Goal: Obtain resource: Obtain resource

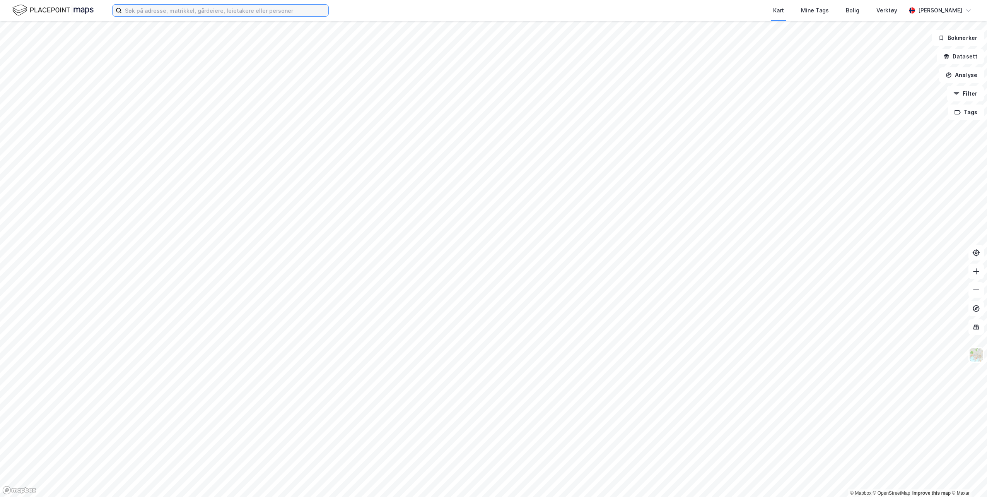
click at [162, 12] on input at bounding box center [225, 11] width 207 height 12
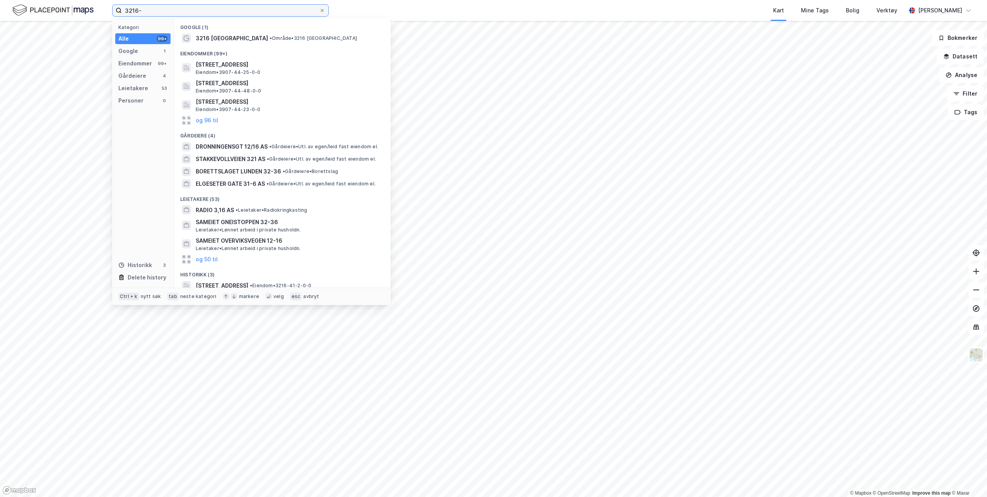
click at [198, 14] on input "3216-" at bounding box center [220, 11] width 197 height 12
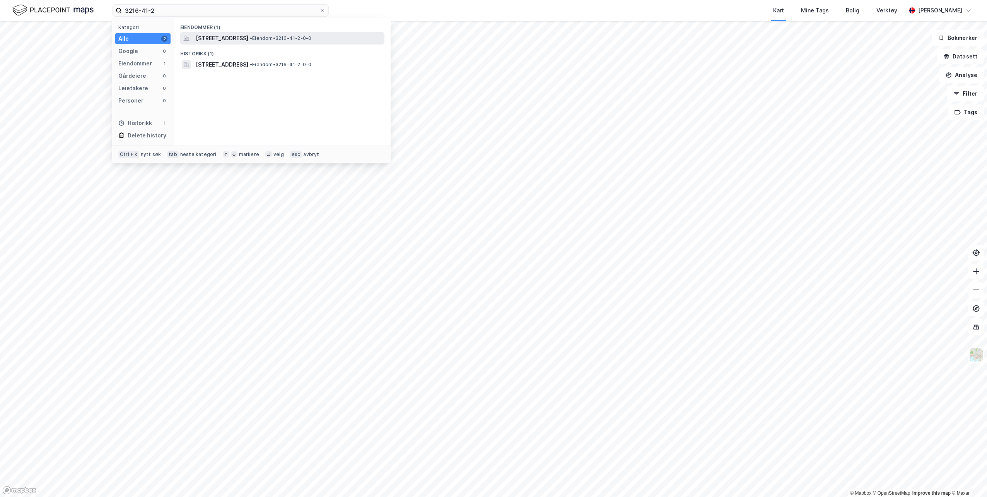
click at [248, 41] on span "[STREET_ADDRESS]" at bounding box center [222, 38] width 53 height 9
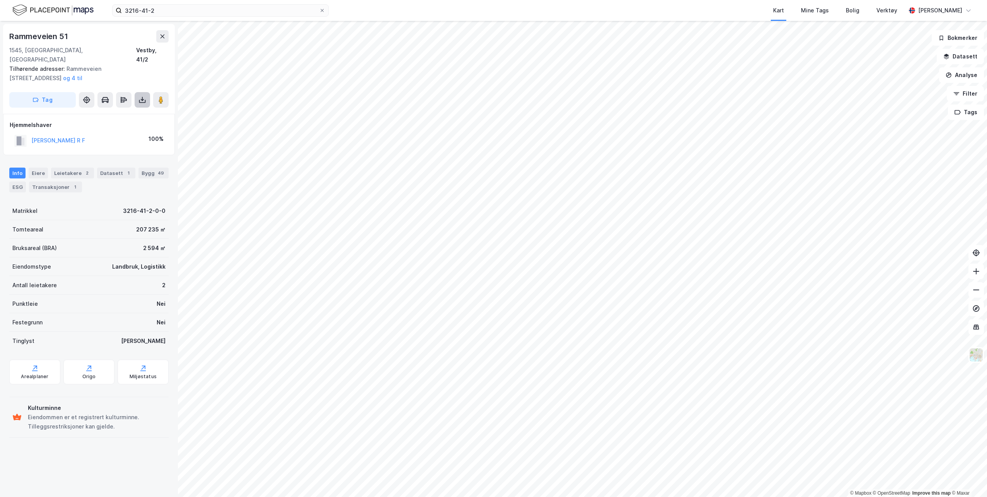
click at [142, 97] on icon at bounding box center [142, 99] width 1 height 4
click at [110, 112] on div "Last ned grunnbok" at bounding box center [104, 115] width 45 height 6
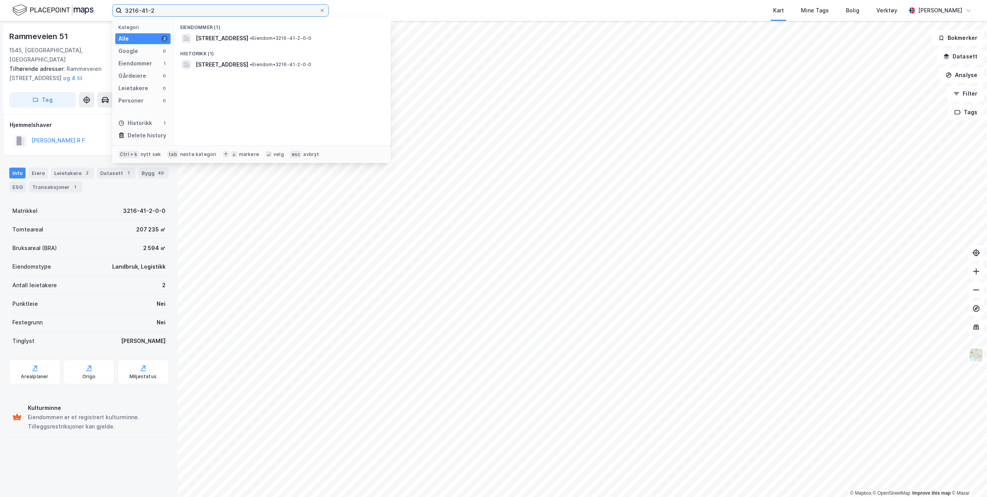
drag, startPoint x: 197, startPoint y: 12, endPoint x: 77, endPoint y: 9, distance: 119.5
click at [77, 9] on div "3216-41-2 Kategori Alle 2 Google 0 Eiendommer 1 Gårdeiere 0 Leietakere 0 Person…" at bounding box center [493, 10] width 987 height 21
paste input "[STREET_ADDRESS]"
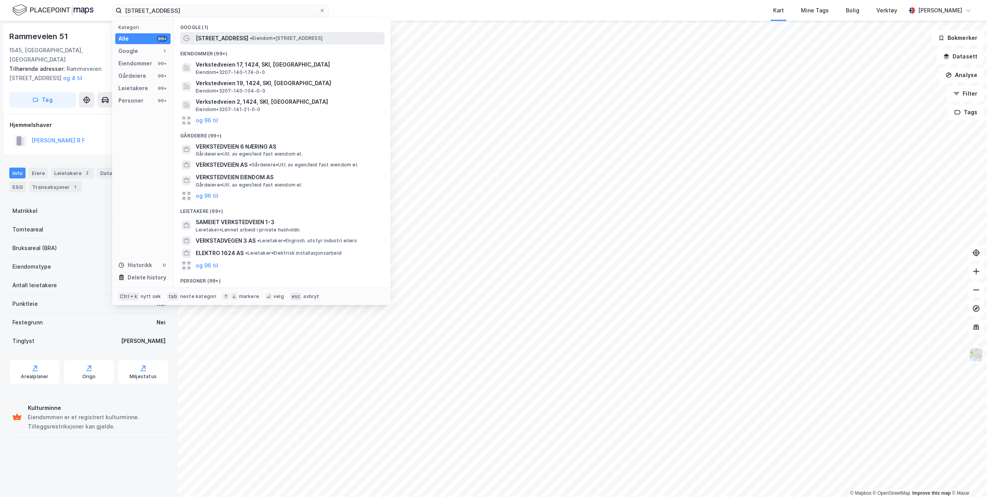
click at [218, 38] on span "[STREET_ADDRESS]" at bounding box center [222, 38] width 53 height 9
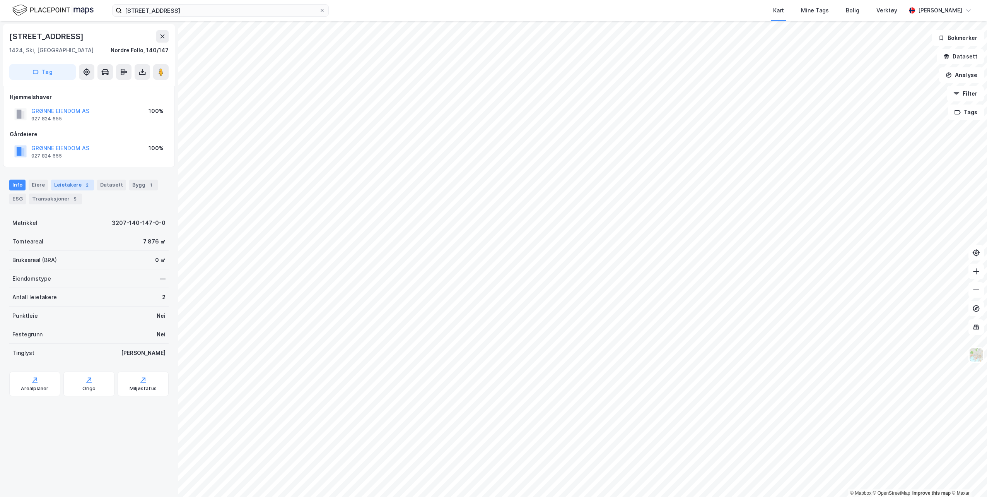
click at [62, 183] on div "Leietakere 2" at bounding box center [72, 184] width 43 height 11
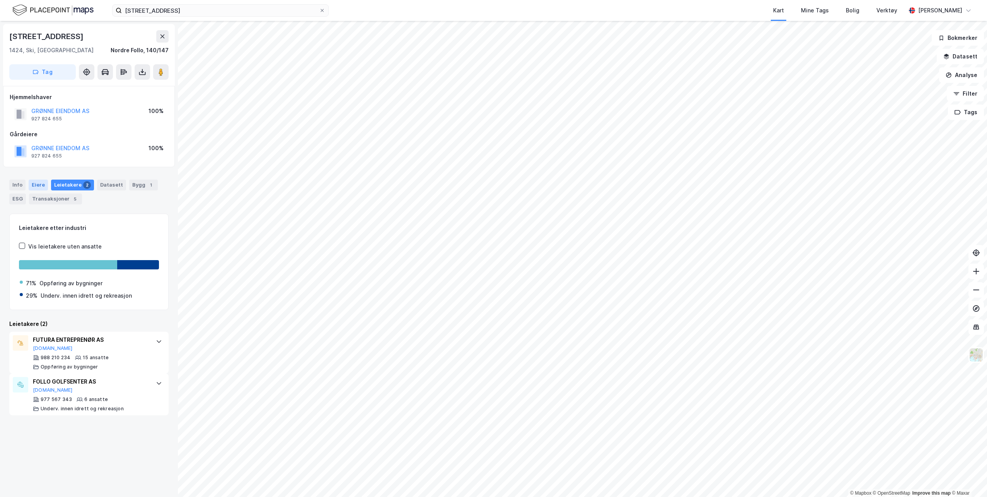
click at [36, 183] on div "Eiere" at bounding box center [38, 184] width 19 height 11
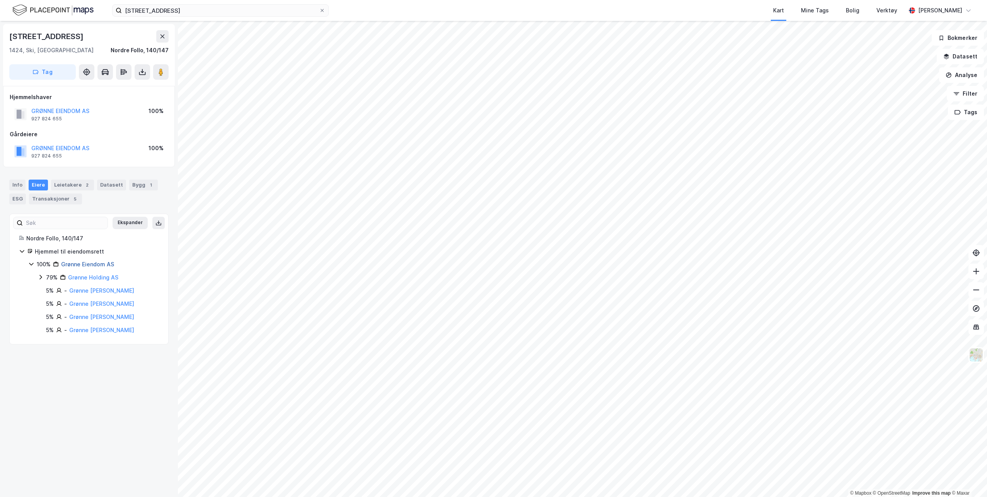
click at [79, 263] on link "Grønne Eiendom AS" at bounding box center [87, 264] width 53 height 7
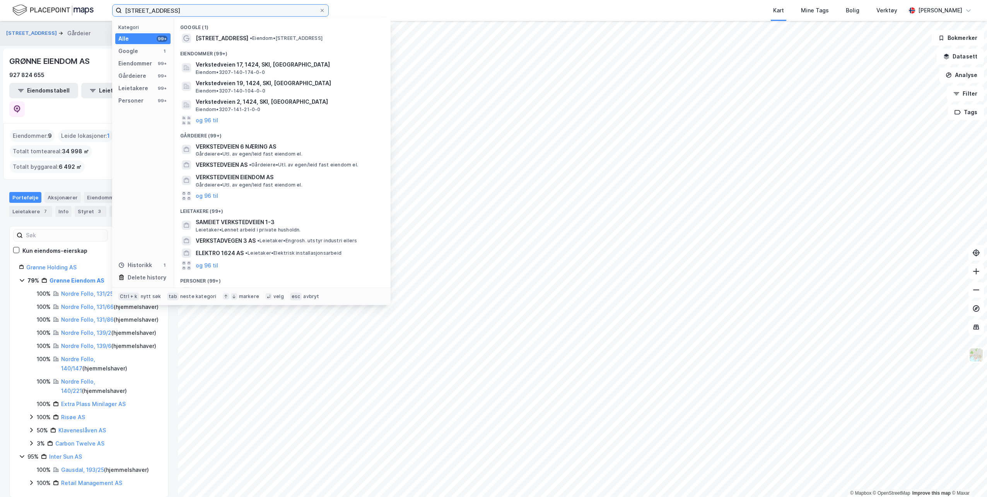
click at [186, 9] on input "[STREET_ADDRESS]" at bounding box center [220, 11] width 197 height 12
type input "[STREET_ADDRESS]"
click at [216, 36] on span "[STREET_ADDRESS]" at bounding box center [222, 38] width 53 height 9
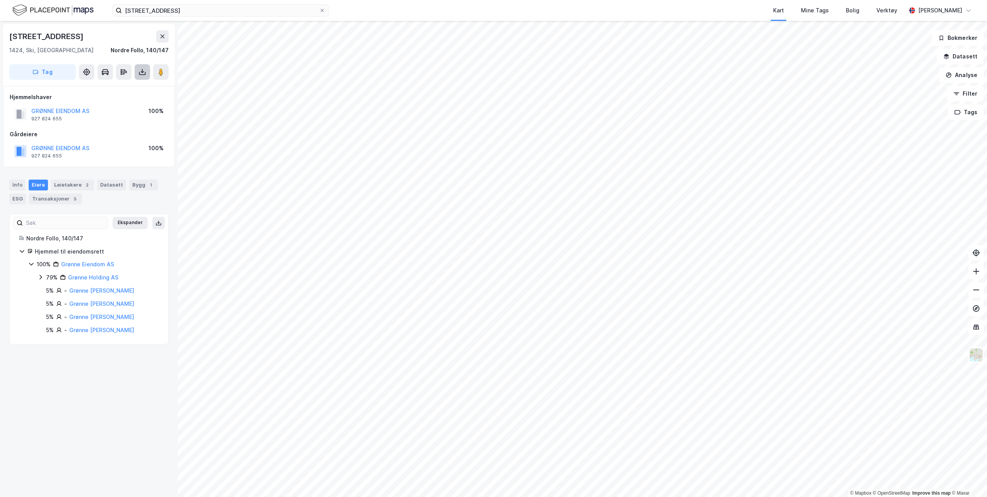
click at [144, 76] on button at bounding box center [142, 71] width 15 height 15
click at [116, 89] on div "Last ned grunnbok" at bounding box center [104, 87] width 45 height 6
